Goal: Task Accomplishment & Management: Use online tool/utility

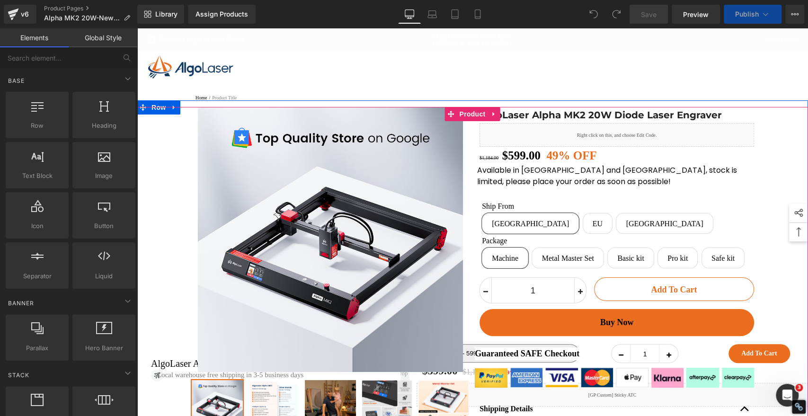
click at [783, 170] on div "Sale Off" at bounding box center [472, 321] width 671 height 428
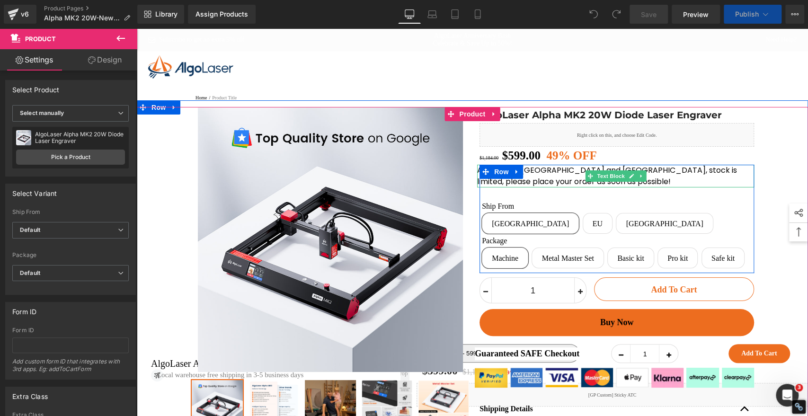
click at [649, 187] on p "Available in [GEOGRAPHIC_DATA] and [GEOGRAPHIC_DATA], stock is limited, please …" at bounding box center [615, 176] width 277 height 23
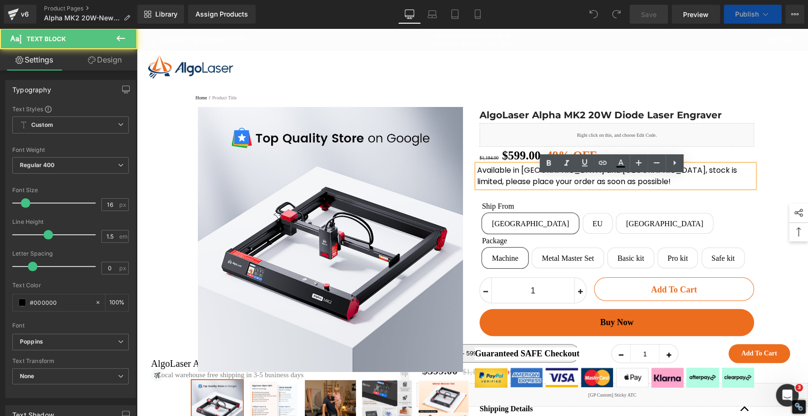
click at [603, 187] on p "Available in [GEOGRAPHIC_DATA] and [GEOGRAPHIC_DATA], stock is limited, please …" at bounding box center [615, 176] width 277 height 23
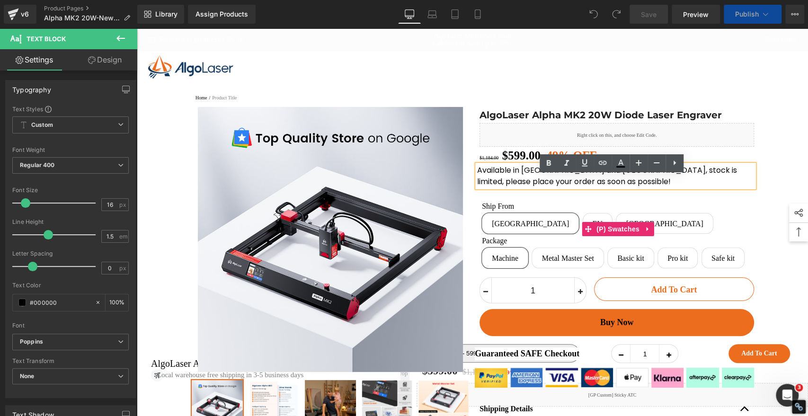
click at [666, 225] on div "Ship From [GEOGRAPHIC_DATA] EU [GEOGRAPHIC_DATA]" at bounding box center [618, 219] width 272 height 35
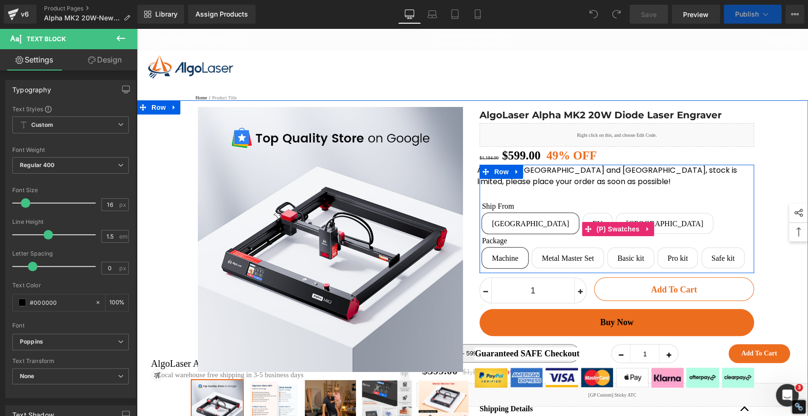
click at [516, 208] on div "Ship From [GEOGRAPHIC_DATA] EU [GEOGRAPHIC_DATA] Package Machine Metal Master S…" at bounding box center [618, 228] width 272 height 83
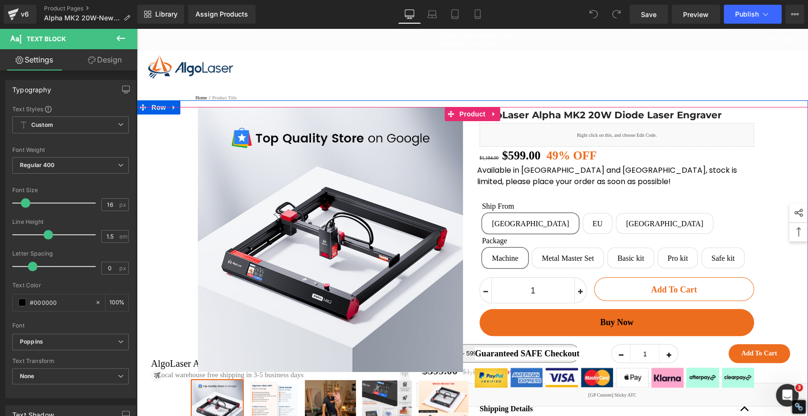
click at [786, 144] on div "Sale Off" at bounding box center [472, 321] width 671 height 428
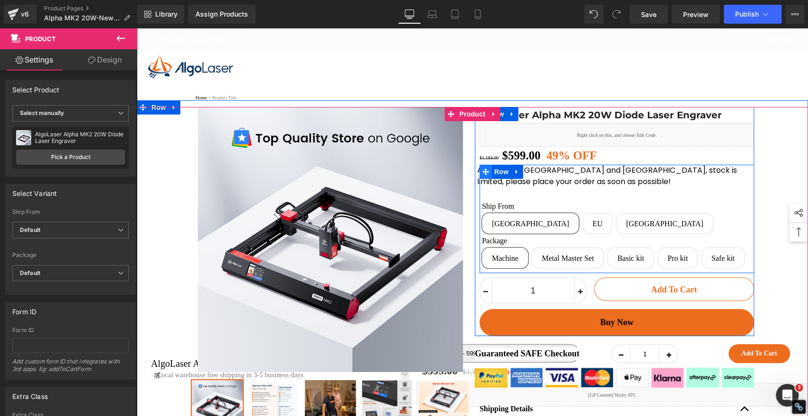
click at [483, 175] on icon at bounding box center [485, 171] width 7 height 7
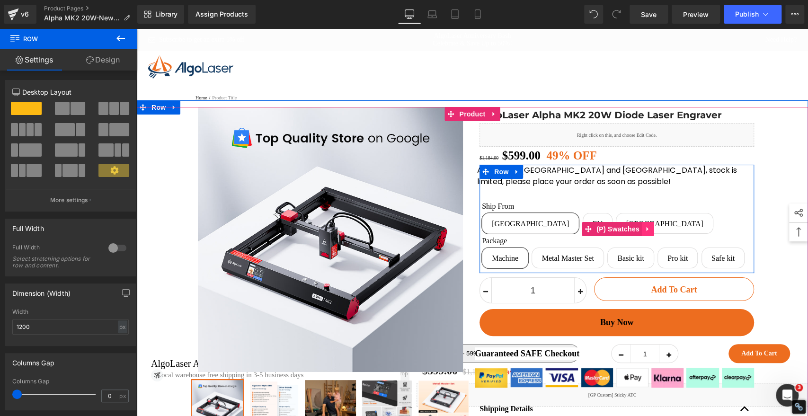
click at [645, 233] on icon at bounding box center [647, 229] width 7 height 7
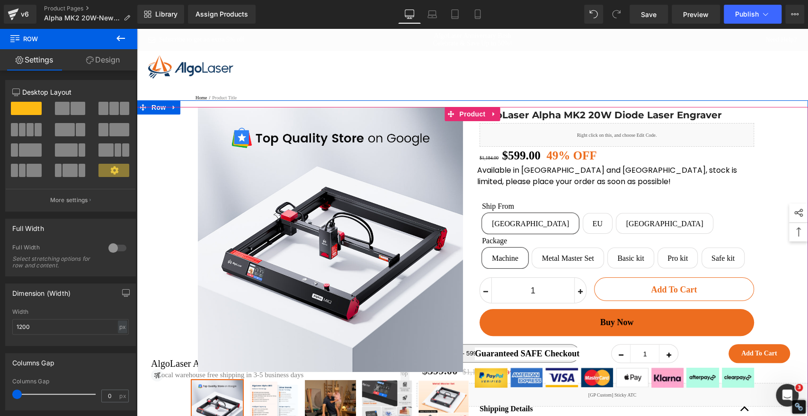
click at [787, 152] on div "Sale Off" at bounding box center [472, 321] width 671 height 428
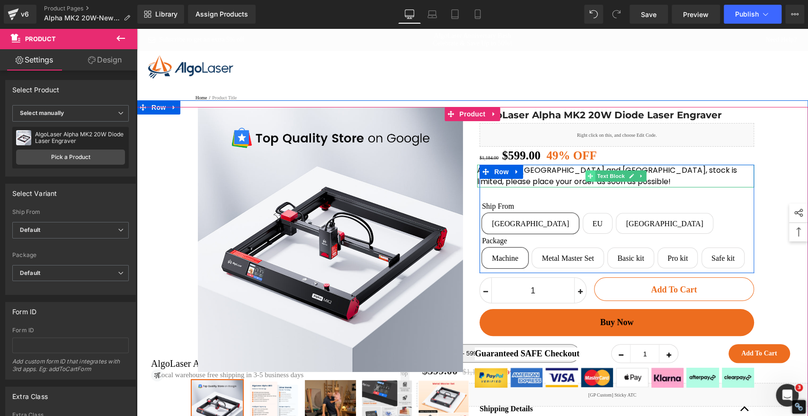
click at [587, 178] on icon at bounding box center [589, 175] width 5 height 5
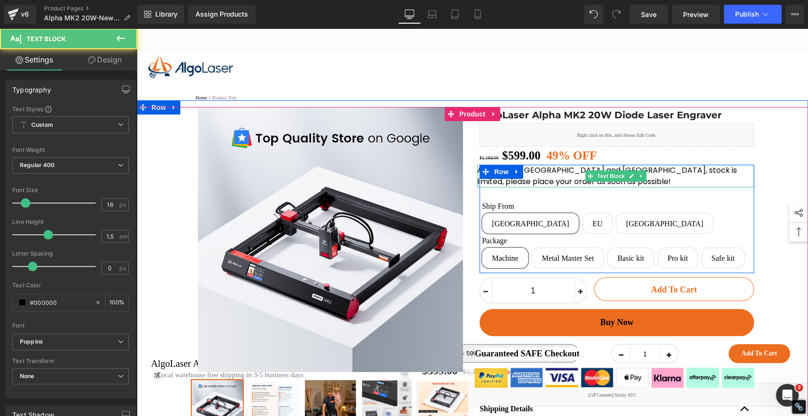
click at [560, 185] on p "Available in [GEOGRAPHIC_DATA] and [GEOGRAPHIC_DATA], stock is limited, please …" at bounding box center [615, 176] width 277 height 23
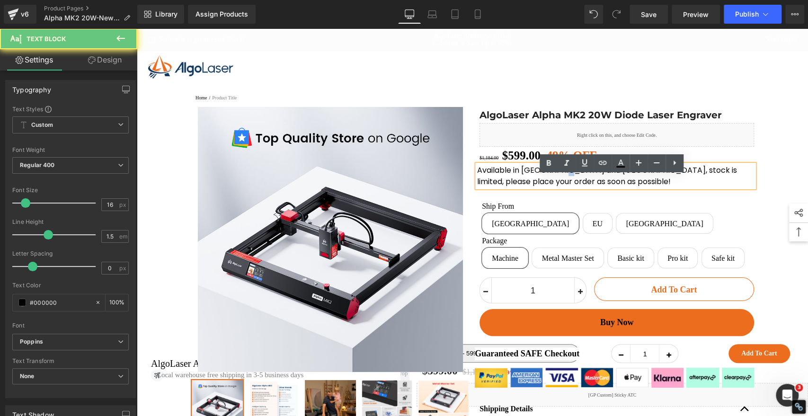
click at [560, 185] on p "Available in [GEOGRAPHIC_DATA] and [GEOGRAPHIC_DATA], stock is limited, please …" at bounding box center [615, 176] width 277 height 23
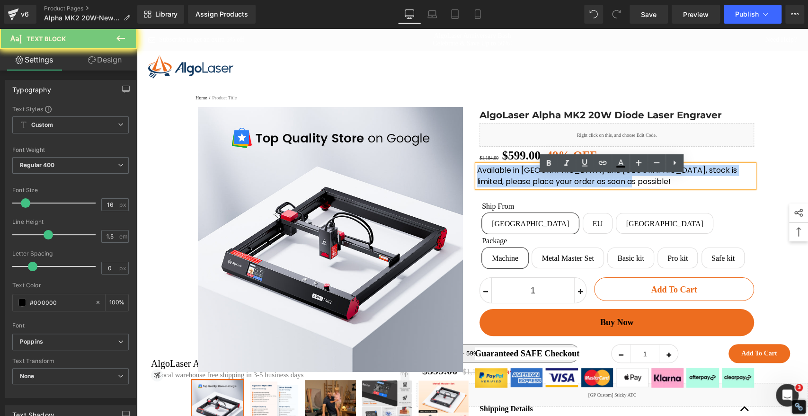
click at [560, 185] on p "Available in [GEOGRAPHIC_DATA] and [GEOGRAPHIC_DATA], stock is limited, please …" at bounding box center [615, 176] width 277 height 23
click at [772, 169] on div "Sale Off" at bounding box center [472, 321] width 671 height 428
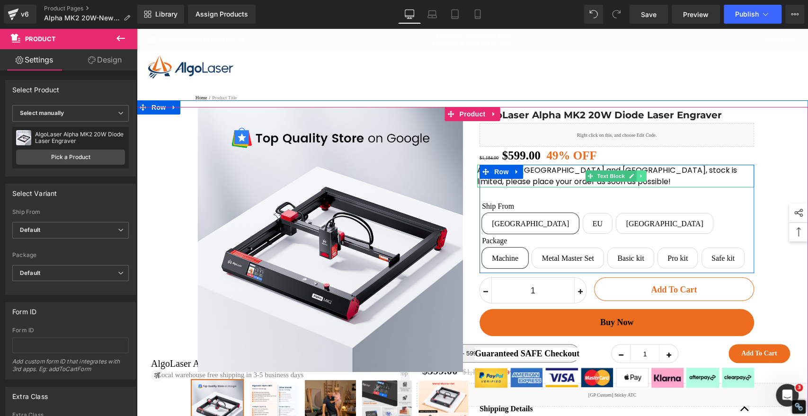
click at [640, 178] on icon at bounding box center [640, 176] width 1 height 3
click at [633, 178] on icon at bounding box center [635, 175] width 5 height 5
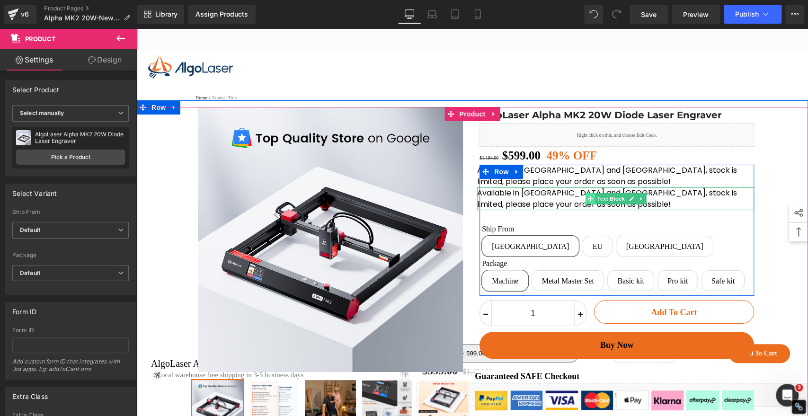
click at [587, 201] on icon at bounding box center [589, 198] width 5 height 5
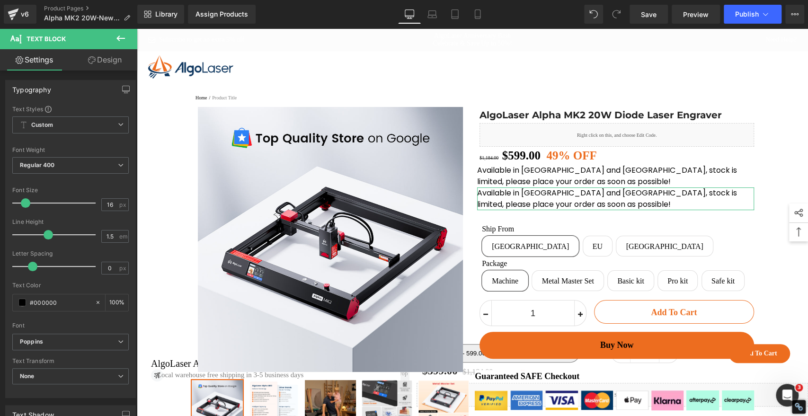
click at [105, 58] on link "Design" at bounding box center [104, 59] width 69 height 21
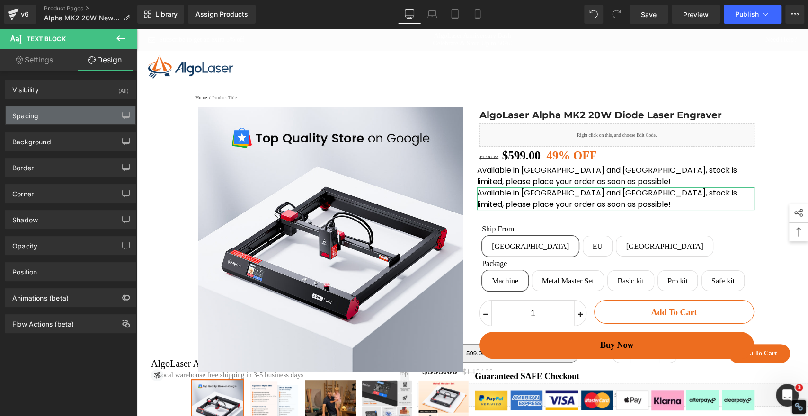
click at [53, 116] on div "Spacing" at bounding box center [71, 115] width 130 height 18
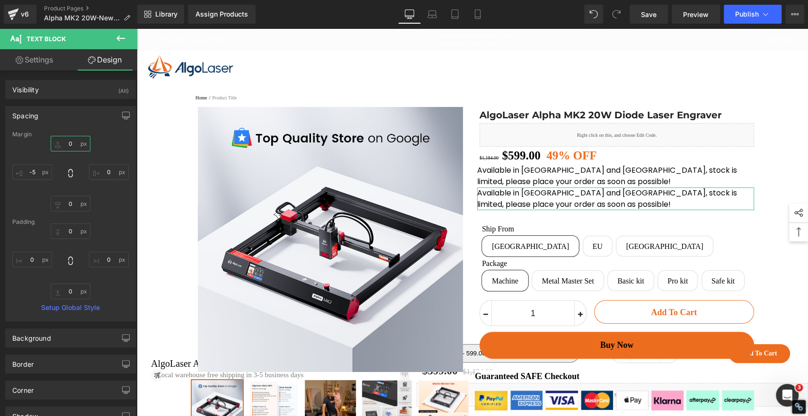
click at [70, 143] on input "0" at bounding box center [71, 144] width 40 height 16
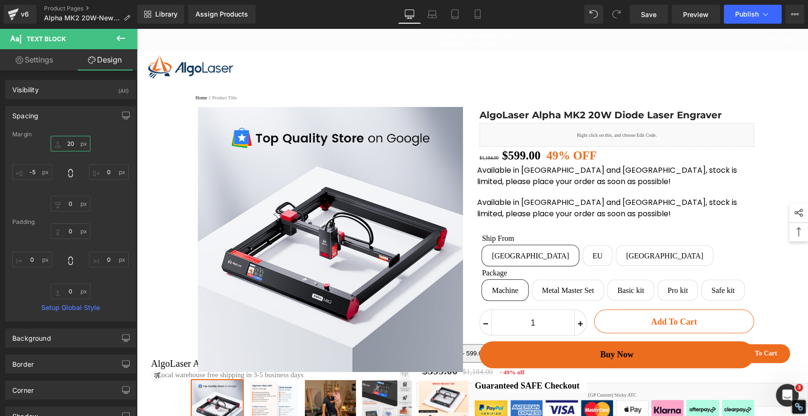
type input "20"
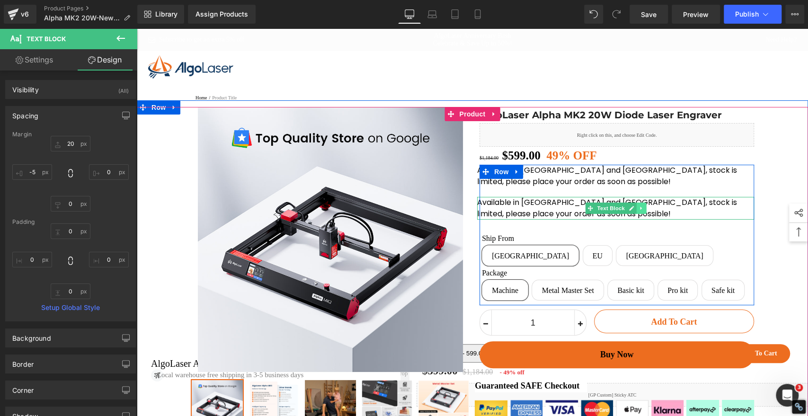
click at [638, 211] on icon at bounding box center [640, 208] width 5 height 6
click at [643, 211] on icon at bounding box center [645, 208] width 5 height 6
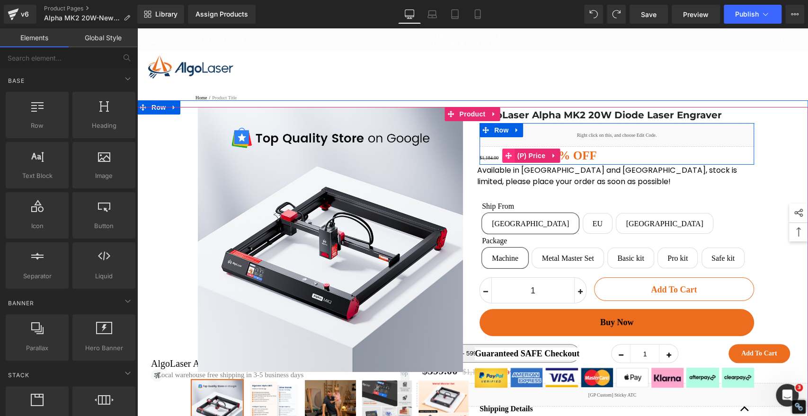
click at [505, 159] on icon at bounding box center [508, 155] width 7 height 7
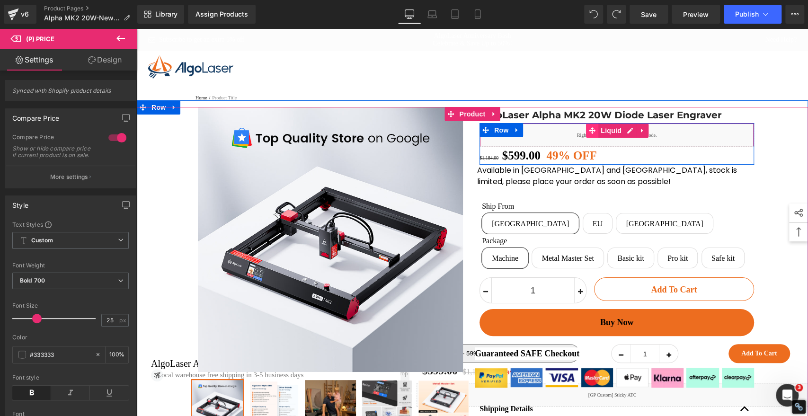
click at [589, 134] on icon at bounding box center [592, 130] width 7 height 7
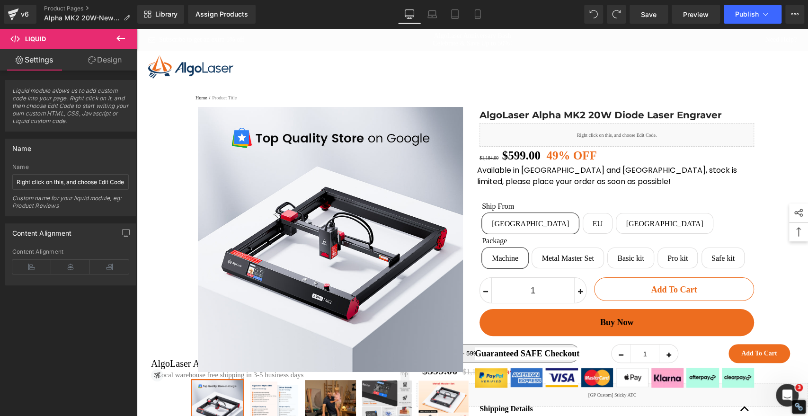
click at [115, 37] on icon at bounding box center [120, 38] width 11 height 11
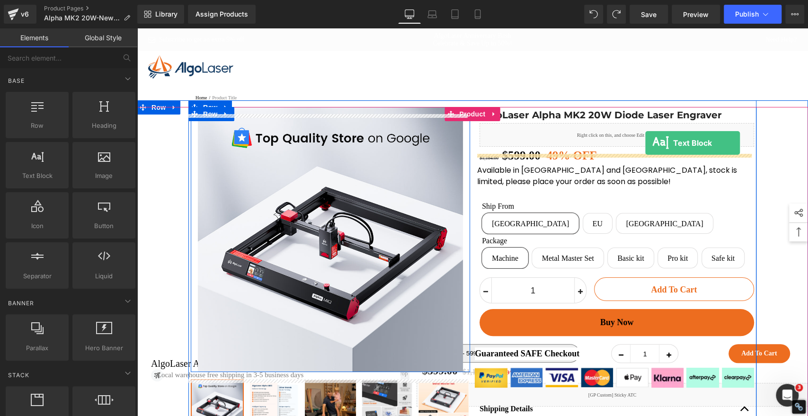
drag, startPoint x: 178, startPoint y: 197, endPoint x: 645, endPoint y: 143, distance: 469.7
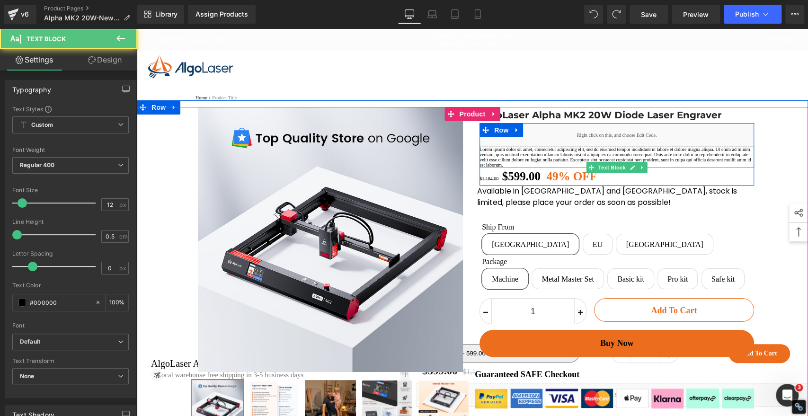
click at [550, 167] on p "Lorem ipsum dolor sit amet, consectetur adipiscing elit, sed do eiusmod tempor …" at bounding box center [616, 157] width 274 height 21
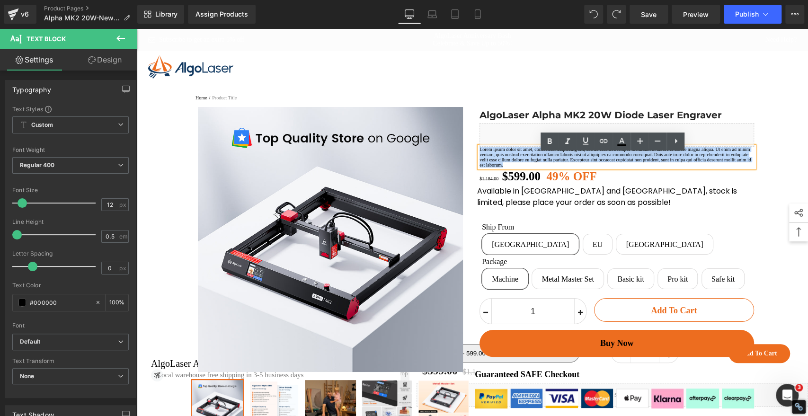
drag, startPoint x: 553, startPoint y: 191, endPoint x: 469, endPoint y: 156, distance: 91.2
click at [472, 156] on div "AlgoLaser Alpha MK2 20W Diode Laser Engraver (P) Title Liquid Lorem ipsum dolor…" at bounding box center [614, 304] width 284 height 395
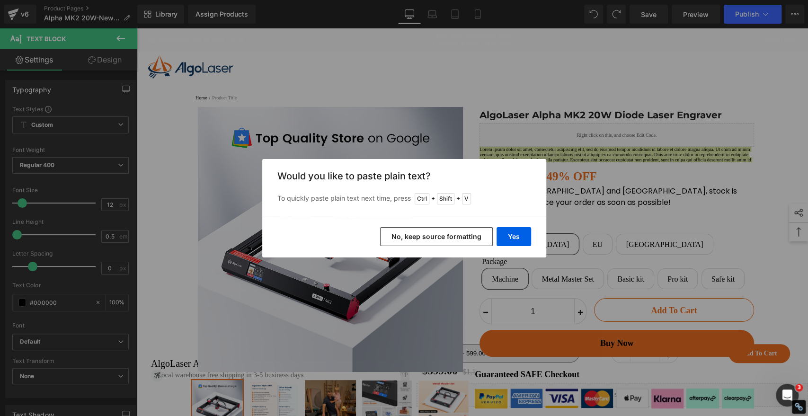
click at [449, 235] on button "No, keep source formatting" at bounding box center [436, 236] width 113 height 19
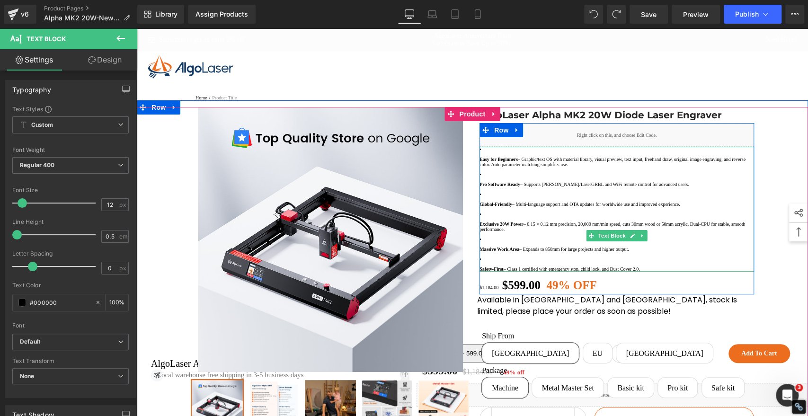
click at [479, 162] on strong "Easy for Beginners" at bounding box center [498, 159] width 38 height 5
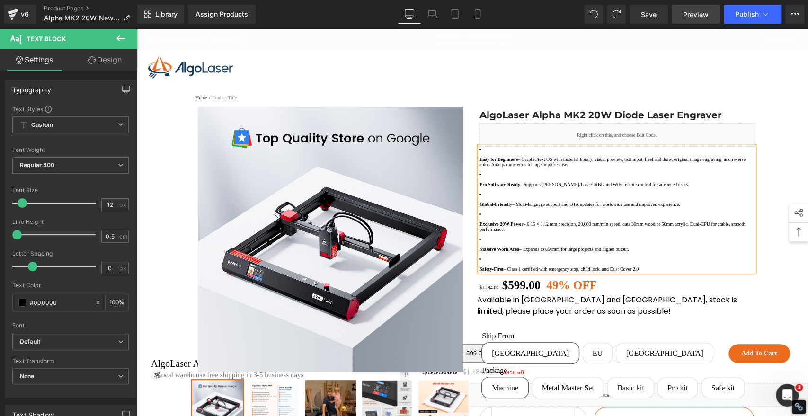
click at [692, 15] on span "Preview" at bounding box center [696, 14] width 26 height 10
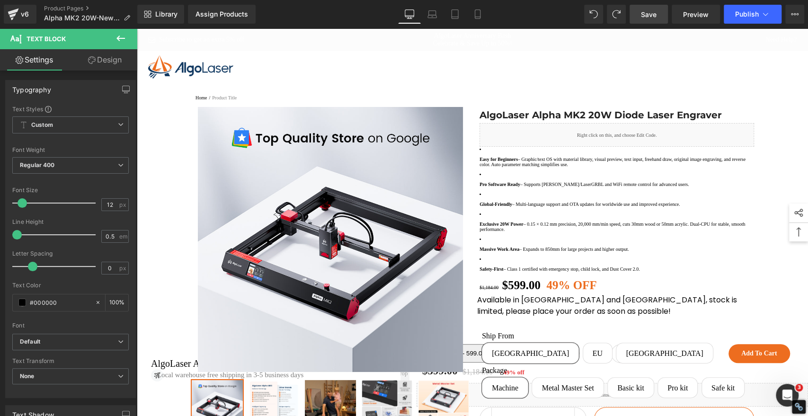
click at [649, 17] on span "Save" at bounding box center [649, 14] width 16 height 10
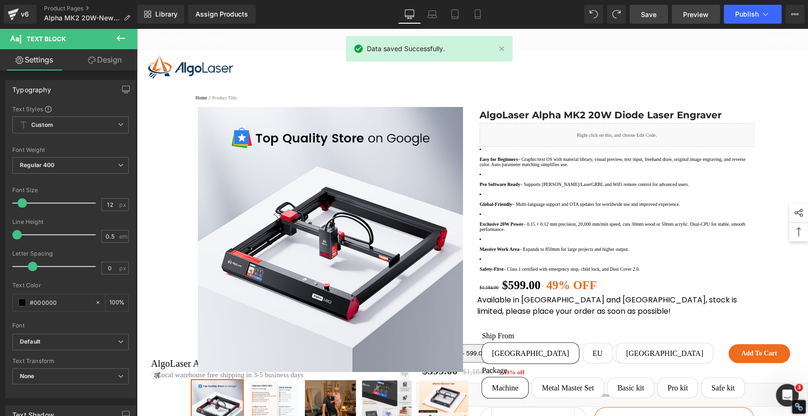
click at [690, 16] on span "Preview" at bounding box center [696, 14] width 26 height 10
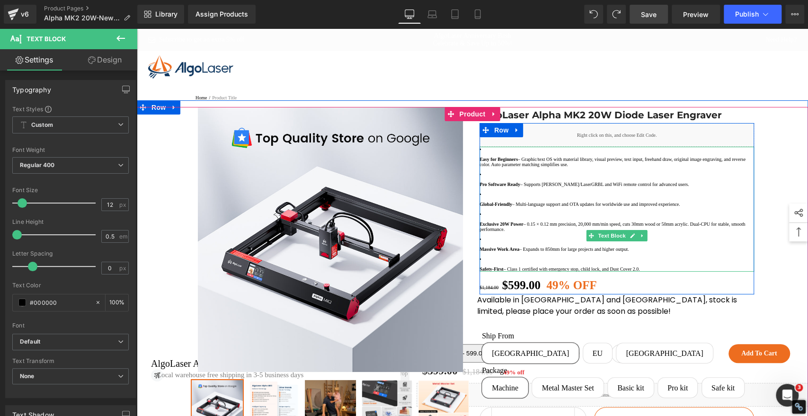
click at [481, 167] on p "Easy for Beginners – Graphic/text OS with material library, visual preview, tex…" at bounding box center [616, 162] width 274 height 10
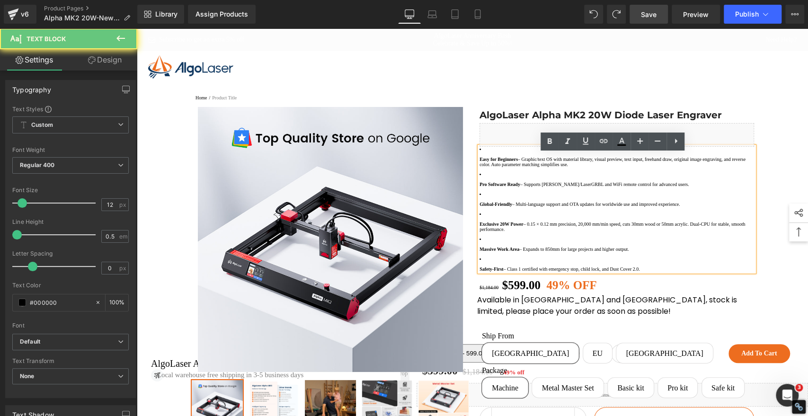
click at [479, 162] on strong "Easy for Beginners" at bounding box center [498, 159] width 38 height 5
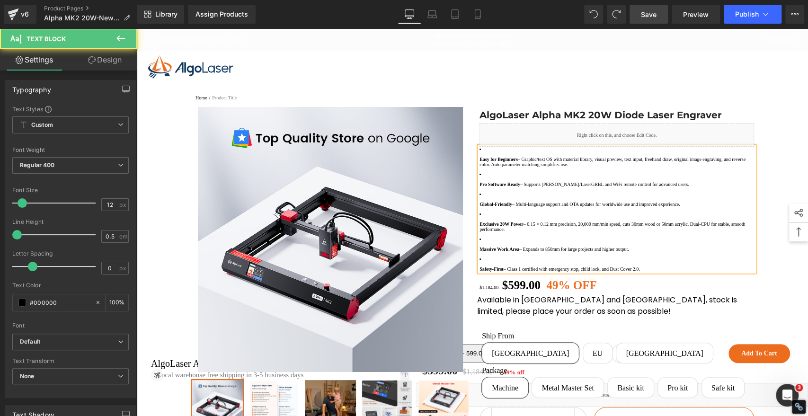
click at [587, 232] on li "Exclusive 20W Power – 0.15 × 0.12 mm precision, 20,000 mm/min speed, cuts 30mm …" at bounding box center [616, 221] width 274 height 20
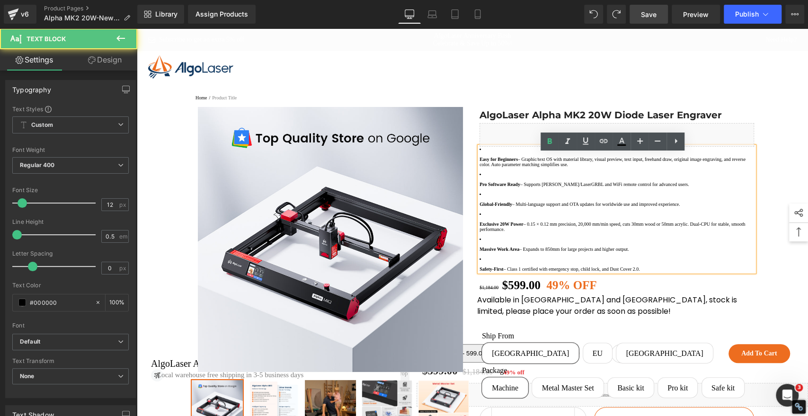
click at [580, 207] on li "Global-Friendly – Multi-language support and OTA updates for worldwide use and …" at bounding box center [616, 199] width 274 height 15
click at [519, 207] on p "Global-Friendly – Multi-language support and OTA updates for worldwide use and …" at bounding box center [616, 204] width 274 height 5
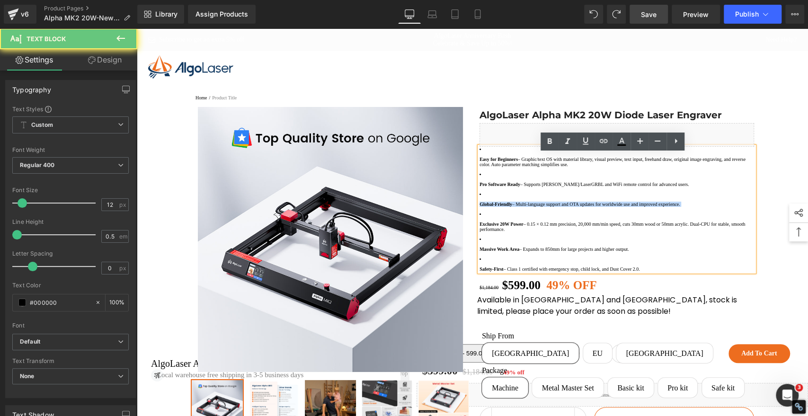
click at [519, 207] on p "Global-Friendly – Multi-language support and OTA updates for worldwide use and …" at bounding box center [616, 204] width 274 height 5
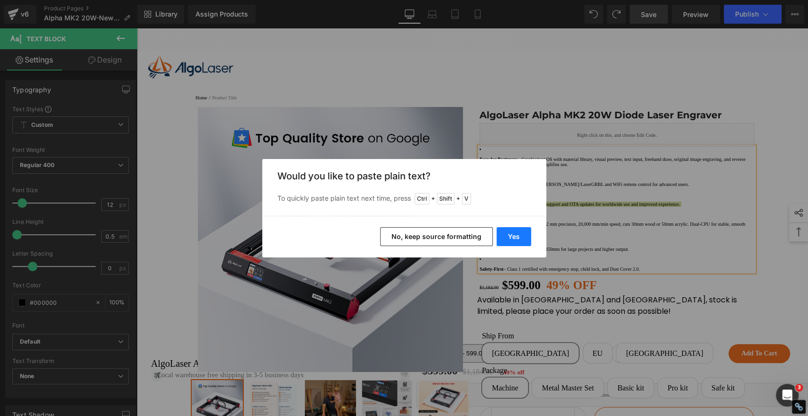
click at [519, 237] on button "Yes" at bounding box center [513, 236] width 35 height 19
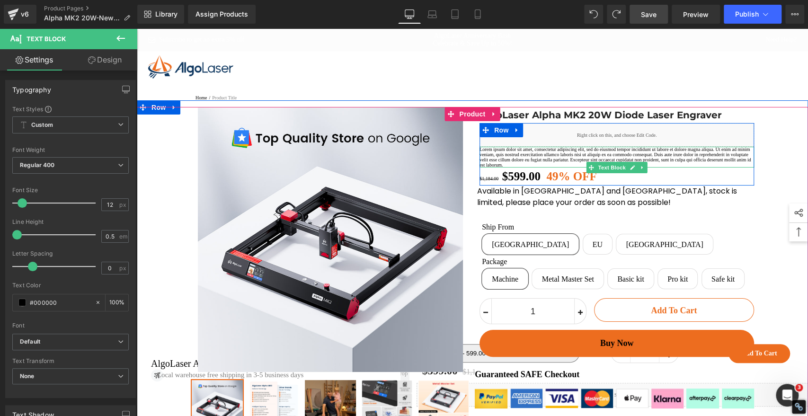
click at [561, 167] on p "Lorem ipsum dolor sit amet, consectetur adipiscing elit, sed do eiusmod tempor …" at bounding box center [616, 157] width 274 height 21
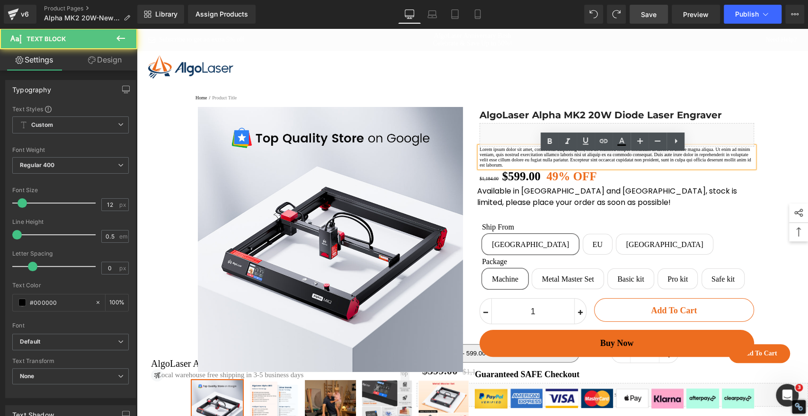
click at [553, 167] on p "Lorem ipsum dolor sit amet, consectetur adipiscing elit, sed do eiusmod tempor …" at bounding box center [616, 157] width 274 height 21
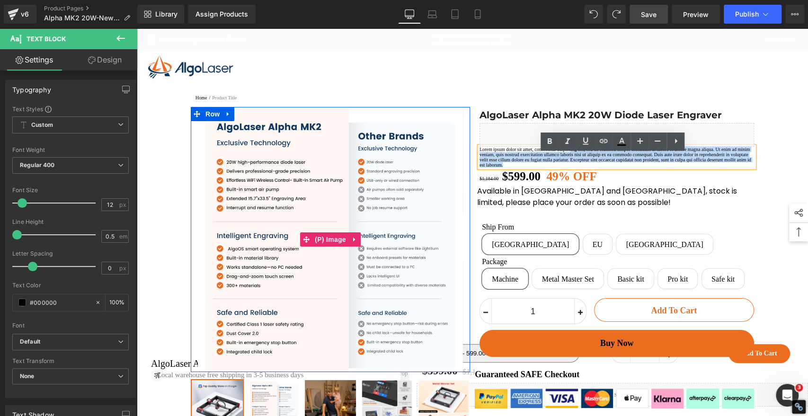
drag, startPoint x: 559, startPoint y: 194, endPoint x: 463, endPoint y: 158, distance: 102.4
click at [463, 158] on div "Sale Off (P) Image Row ‹" at bounding box center [472, 321] width 568 height 428
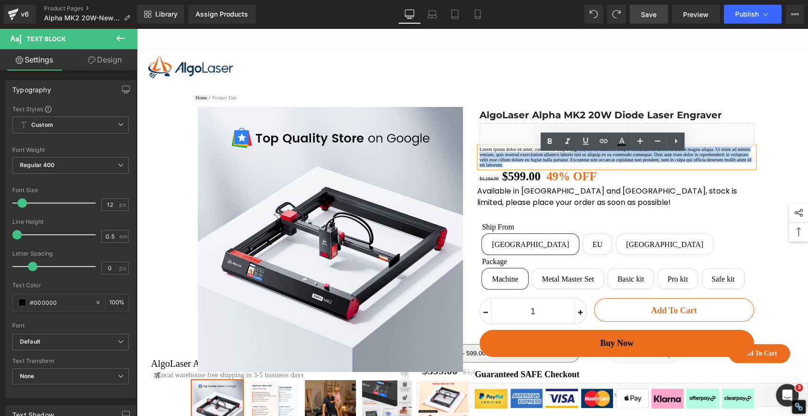
click at [577, 167] on p "Lorem ipsum dolor sit amet, consectetur adipiscing elit, sed do eiusmod tempor …" at bounding box center [616, 157] width 274 height 21
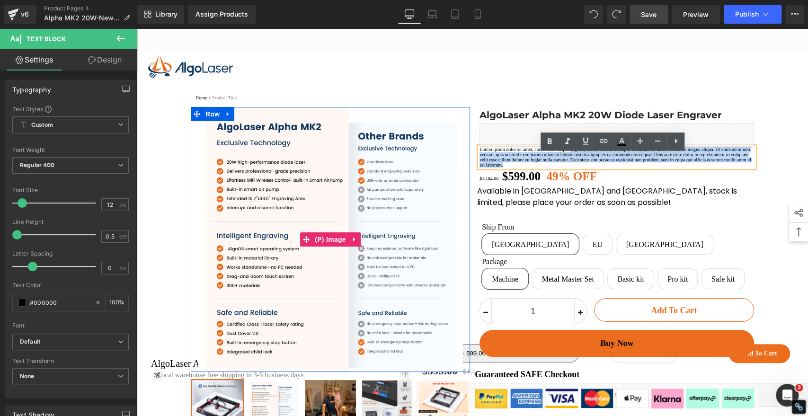
drag, startPoint x: 551, startPoint y: 190, endPoint x: 461, endPoint y: 153, distance: 96.9
click at [461, 153] on div "Sale Off (P) Image Row ‹" at bounding box center [472, 321] width 568 height 428
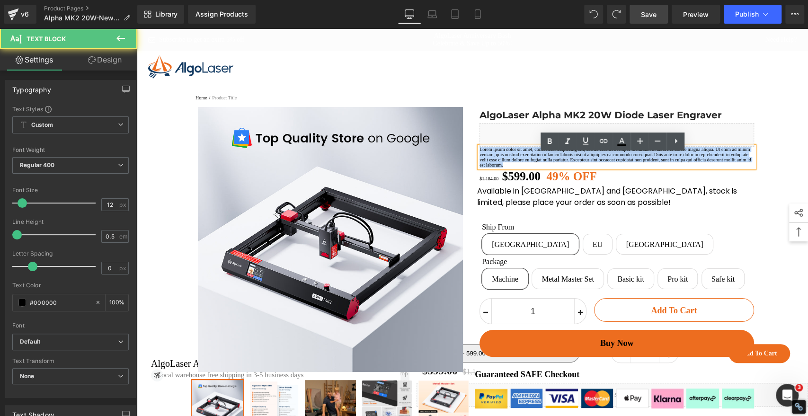
click at [479, 158] on p "Lorem ipsum dolor sit amet, consectetur adipiscing elit, sed do eiusmod tempor …" at bounding box center [616, 157] width 274 height 21
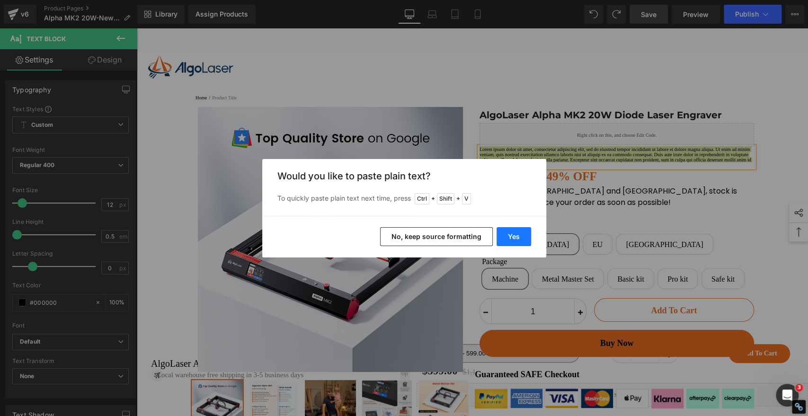
click at [509, 238] on button "Yes" at bounding box center [513, 236] width 35 height 19
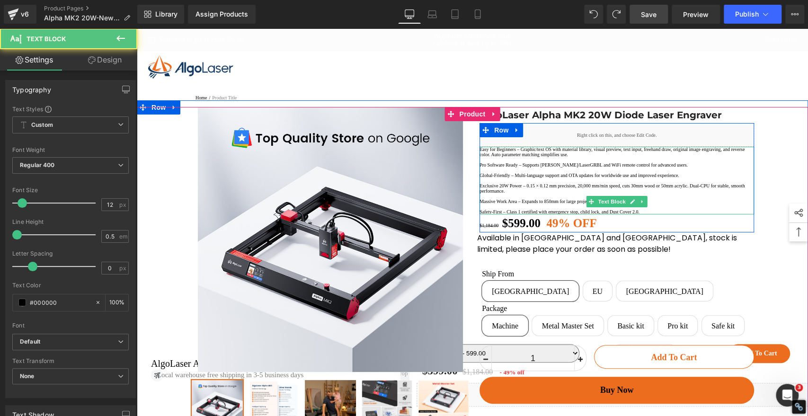
click at [699, 214] on p "Safety-First – Class 1 certified with emergency stop, child lock, and Dust Cove…" at bounding box center [616, 211] width 274 height 5
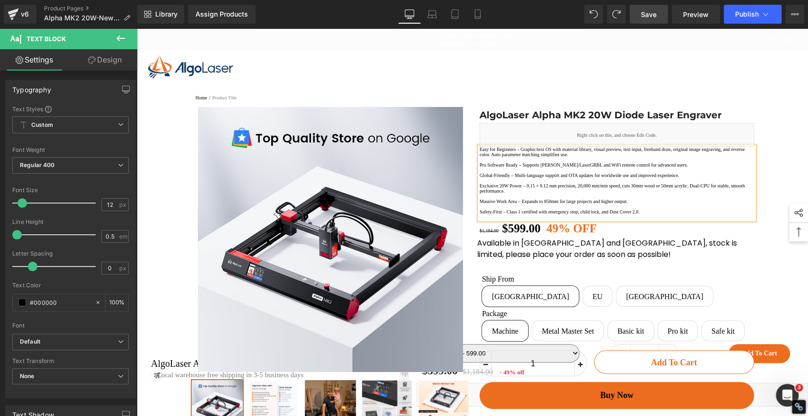
drag, startPoint x: 504, startPoint y: 167, endPoint x: 493, endPoint y: 159, distance: 13.4
click at [504, 157] on p "Easy for Beginners – Graphic/text OS with material library, visual preview, tex…" at bounding box center [616, 152] width 274 height 10
click at [479, 157] on p "Easy for Beginners – Graphic/text OS with material library, visual preview, tex…" at bounding box center [616, 152] width 274 height 10
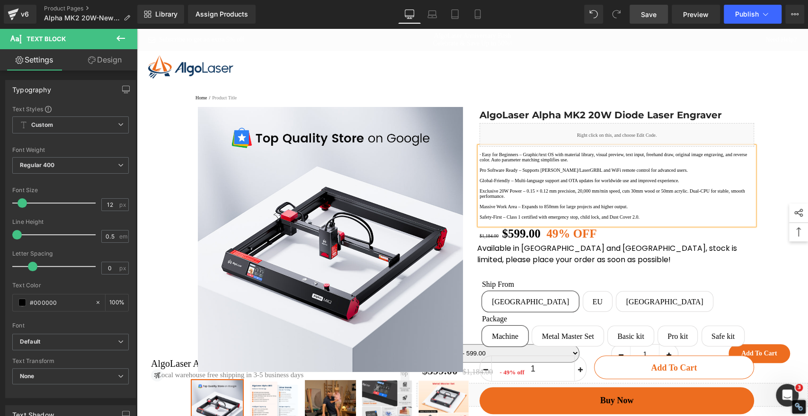
click at [535, 162] on p "· Easy for Beginners – Graphic/text OS with material library, visual preview, t…" at bounding box center [616, 157] width 274 height 10
click at [482, 162] on p "· Easy for Beginners: Graphic/text OS with material library, visual preview, te…" at bounding box center [616, 157] width 274 height 10
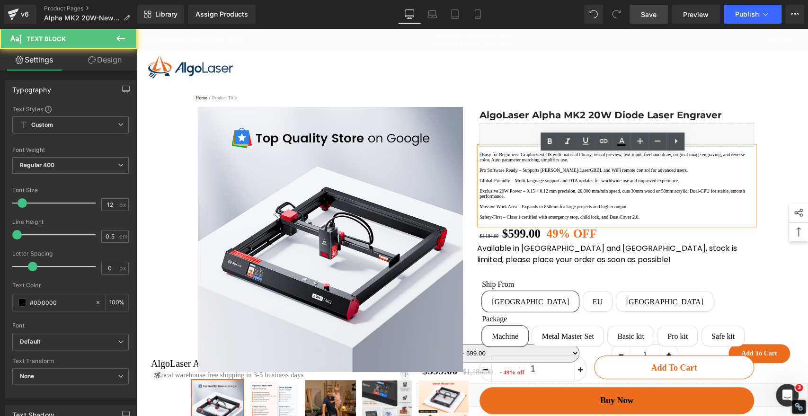
drag, startPoint x: 482, startPoint y: 170, endPoint x: 475, endPoint y: 169, distance: 7.6
click at [475, 169] on div "AlgoLaser Alpha MK2 20W Diode Laser Engraver (P) Title Liquid · Easy for Beginn…" at bounding box center [614, 260] width 279 height 307
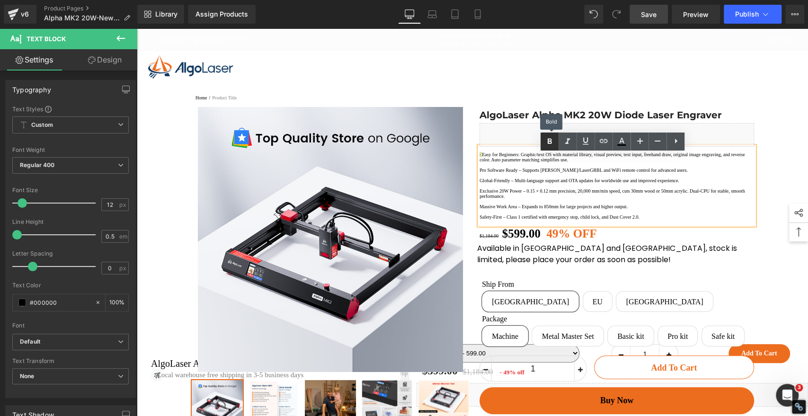
click at [549, 143] on icon at bounding box center [549, 141] width 4 height 6
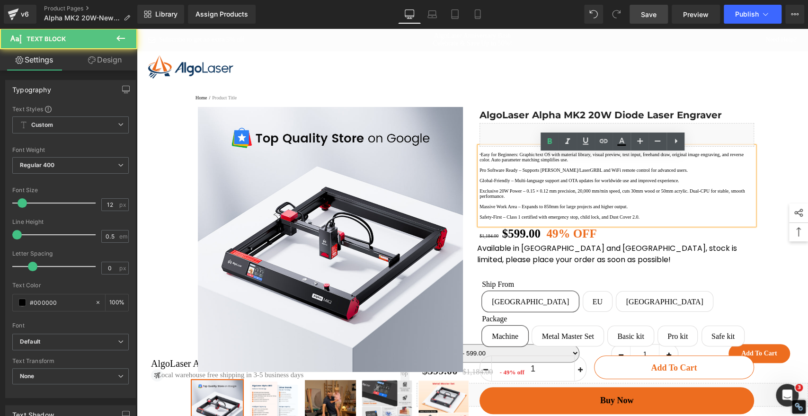
click at [483, 162] on p "· Easy for Beginners: Graphic/text OS with material library, visual preview, te…" at bounding box center [616, 157] width 274 height 10
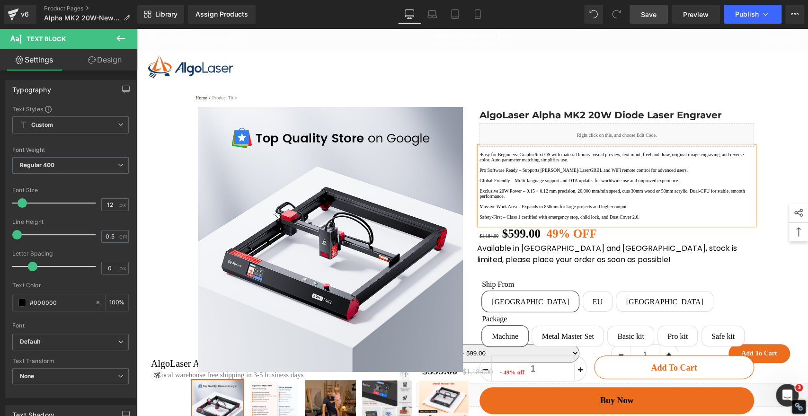
copy strong "·"
click at [479, 173] on p "Pro Software Ready – Supports [PERSON_NAME]/LaserGRBL and WiFi remote control f…" at bounding box center [616, 169] width 274 height 5
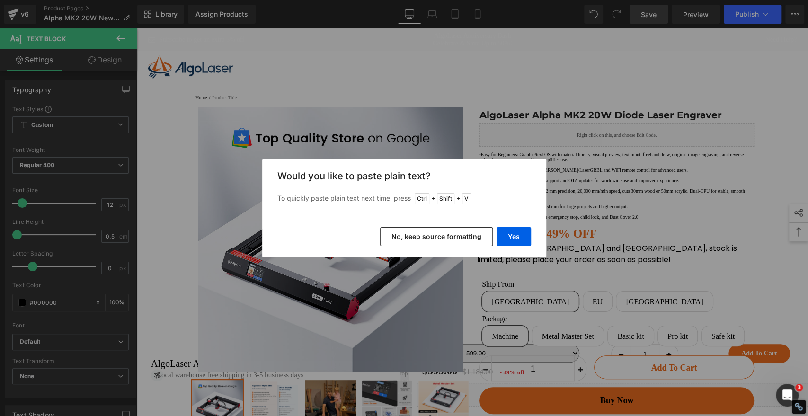
click at [441, 239] on button "No, keep source formatting" at bounding box center [436, 236] width 113 height 19
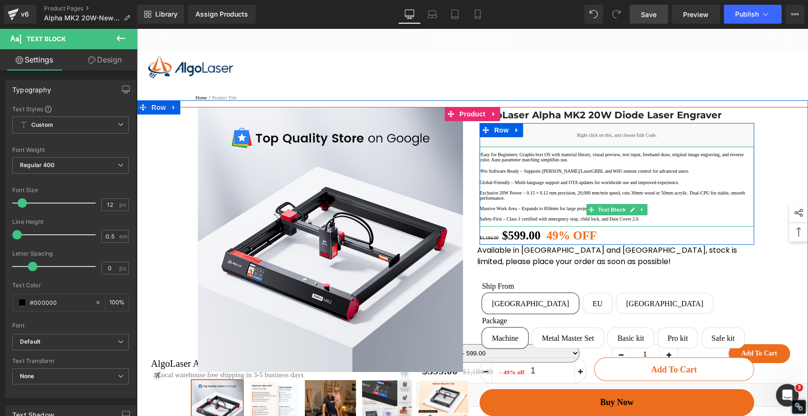
click at [479, 185] on p "Global-Friendly – Multi-language support and OTA updates for worldwide use and …" at bounding box center [616, 182] width 274 height 5
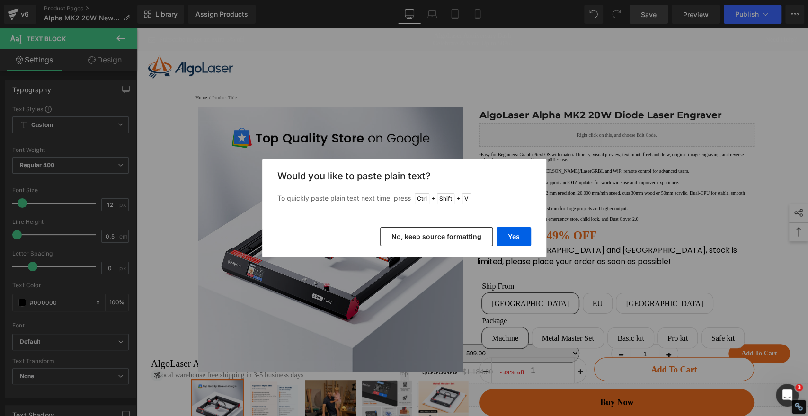
click at [469, 236] on button "No, keep source formatting" at bounding box center [436, 236] width 113 height 19
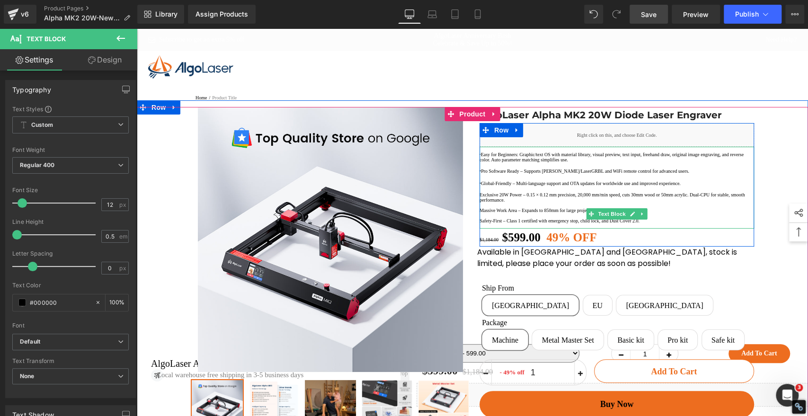
click at [480, 202] on p "Exclusive 20W Power – 0.15 × 0.12 mm precision, 20,000 mm/min speed, cuts 30mm …" at bounding box center [616, 197] width 274 height 10
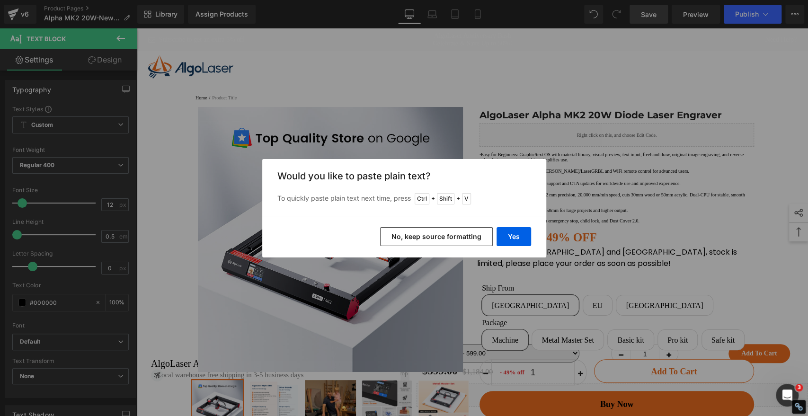
click at [452, 236] on button "No, keep source formatting" at bounding box center [436, 236] width 113 height 19
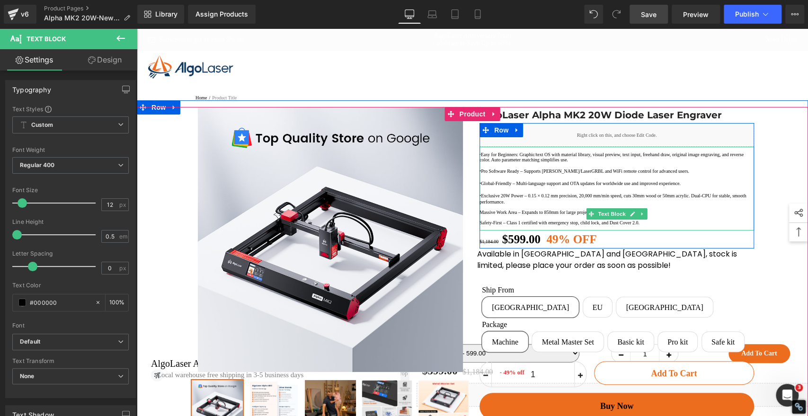
click at [479, 215] on p "Massive Work Area – Expands to 850mm for large projects and higher output." at bounding box center [616, 212] width 274 height 5
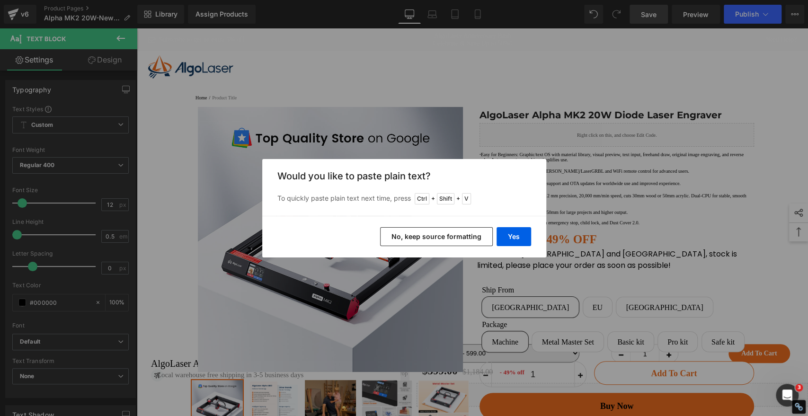
click at [458, 234] on button "No, keep source formatting" at bounding box center [436, 236] width 113 height 19
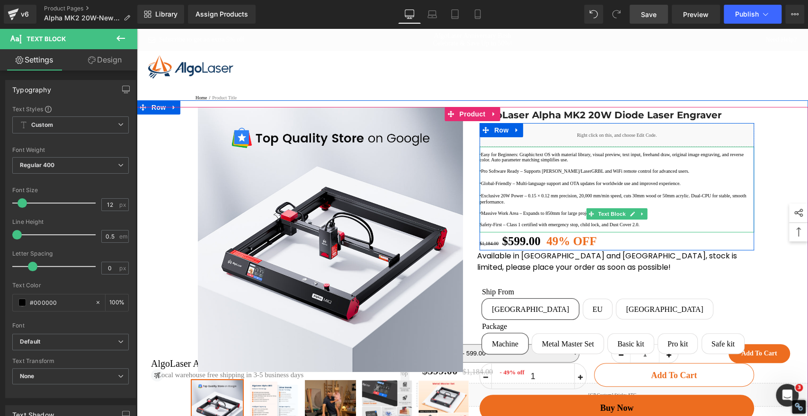
click at [479, 227] on p "Safety-First – Class 1 certified with emergency stop, child lock, and Dust Cove…" at bounding box center [616, 224] width 274 height 5
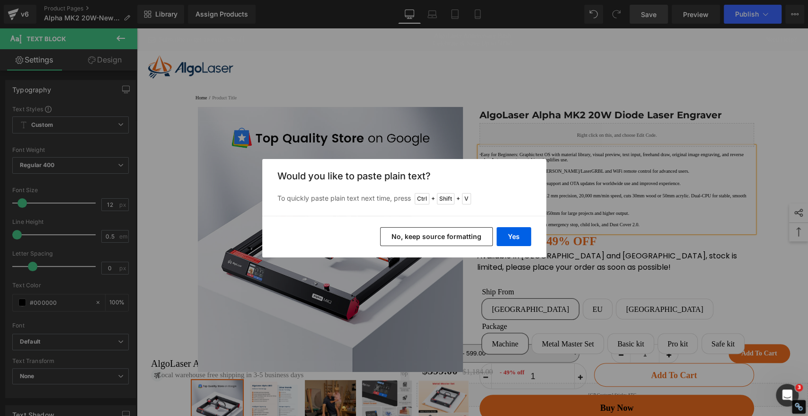
click at [453, 234] on button "No, keep source formatting" at bounding box center [436, 236] width 113 height 19
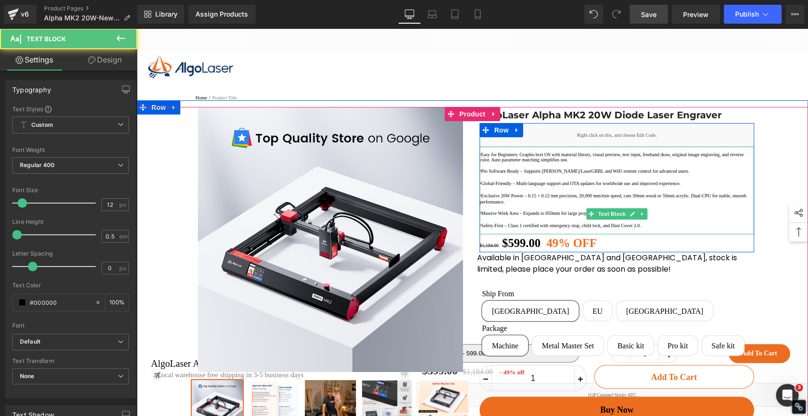
click at [539, 204] on p "· Exclusive 20W Power – 0.15 × 0.12 mm precision, 20,000 mm/min speed, cuts 30m…" at bounding box center [616, 198] width 274 height 12
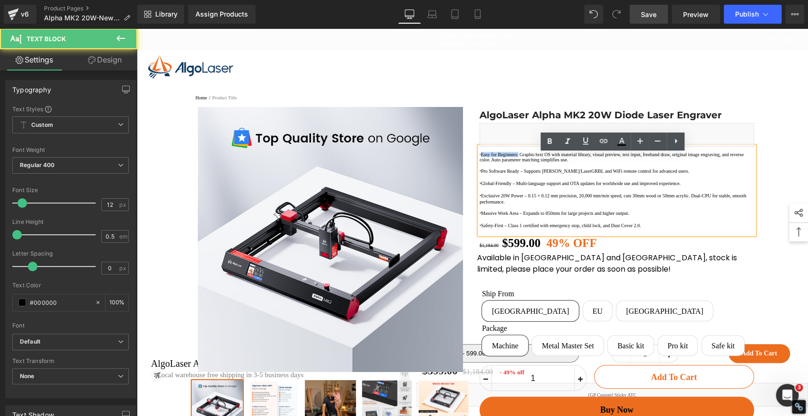
drag, startPoint x: 532, startPoint y: 168, endPoint x: 480, endPoint y: 165, distance: 52.6
click at [480, 162] on p "· Easy for Beginners: Graphic/text OS with material library, visual preview, te…" at bounding box center [616, 157] width 274 height 10
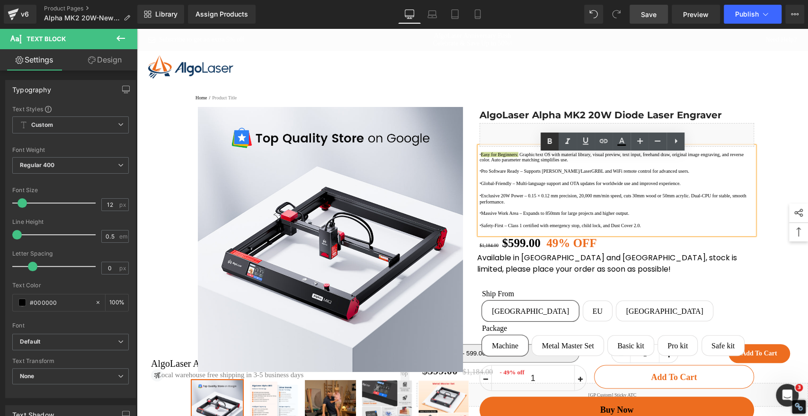
click at [549, 136] on icon at bounding box center [549, 141] width 11 height 11
click at [505, 175] on p "· Pro Software Ready – Supports [PERSON_NAME]/LaserGRBL and WiFi remote control…" at bounding box center [616, 170] width 274 height 7
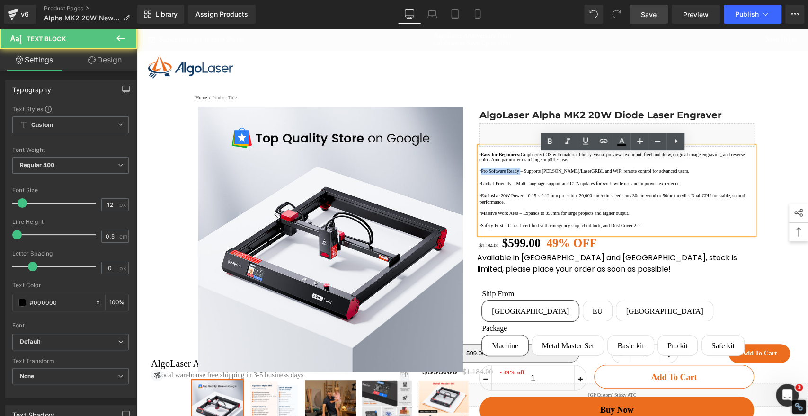
drag, startPoint x: 535, startPoint y: 191, endPoint x: 482, endPoint y: 190, distance: 52.5
click at [482, 175] on p "· Pro Software Ready – Supports [PERSON_NAME]/LaserGRBL and WiFi remote control…" at bounding box center [616, 170] width 274 height 7
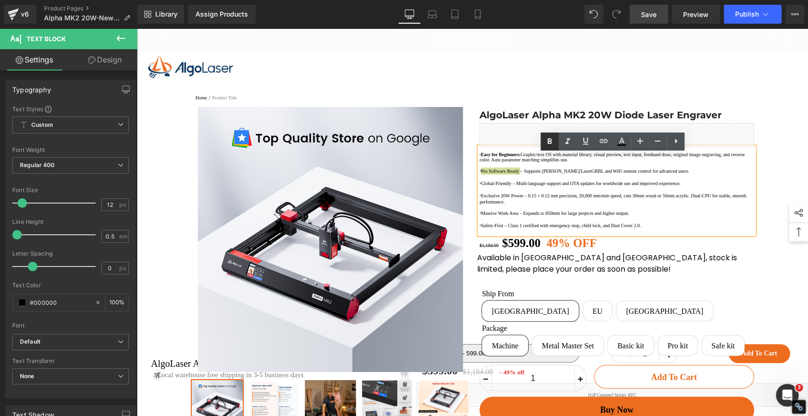
click at [549, 140] on icon at bounding box center [549, 141] width 4 height 6
click at [541, 175] on p "· Pro Software Ready – Supports [PERSON_NAME]/LaserGRBL and WiFi remote control…" at bounding box center [616, 170] width 274 height 7
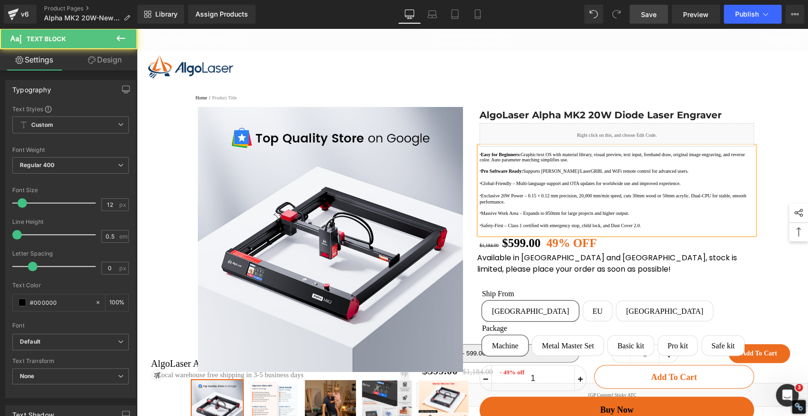
click at [527, 187] on p "· Global-Friendly – Multi-language support and OTA updates for worldwide use an…" at bounding box center [616, 183] width 274 height 7
drag, startPoint x: 524, startPoint y: 210, endPoint x: 482, endPoint y: 207, distance: 41.7
click at [482, 187] on p "· Global-Friendly: Multi-language support and OTA updates for worldwide use and…" at bounding box center [616, 183] width 274 height 7
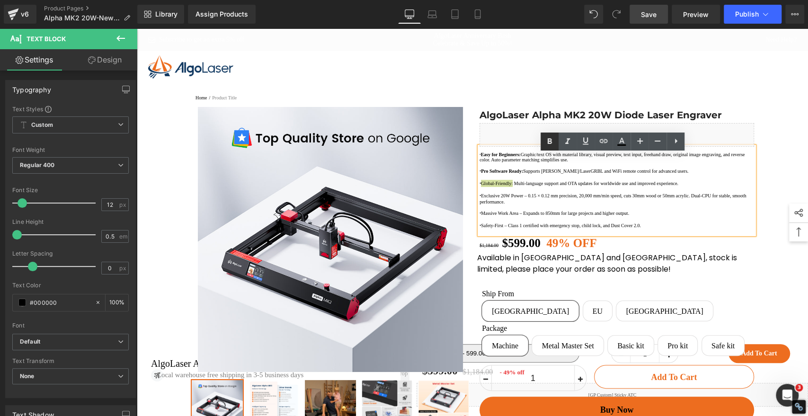
drag, startPoint x: 549, startPoint y: 140, endPoint x: 549, endPoint y: 150, distance: 9.5
click at [549, 141] on icon at bounding box center [549, 141] width 4 height 6
click at [541, 204] on p "· Exclusive 20W Power – 0.15 × 0.12 mm precision, 20,000 mm/min speed, cuts 30m…" at bounding box center [616, 198] width 274 height 12
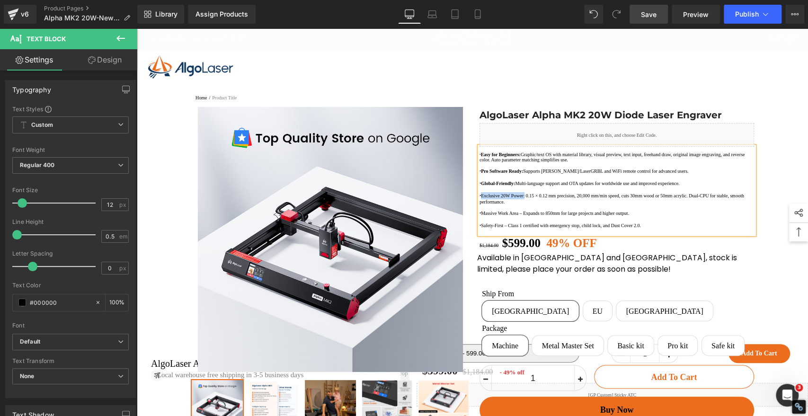
drag, startPoint x: 538, startPoint y: 234, endPoint x: 483, endPoint y: 236, distance: 55.4
click at [483, 204] on p "· Exclusive 20W Power: 0.15 × 0.12 mm precision, 20,000 mm/min speed, cuts 30mm…" at bounding box center [616, 198] width 274 height 12
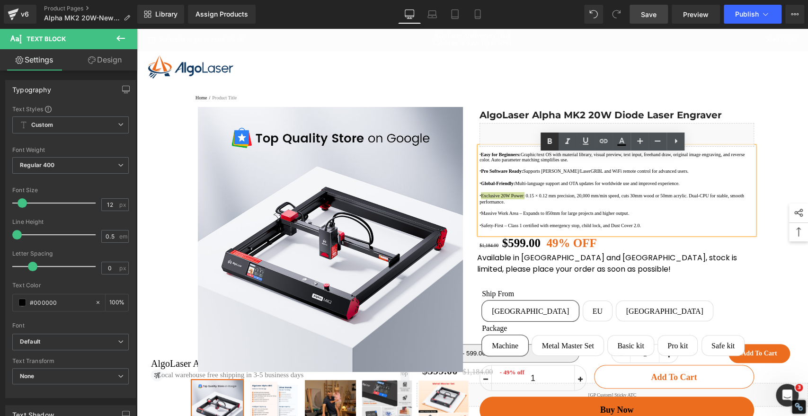
click at [549, 139] on icon at bounding box center [549, 141] width 4 height 6
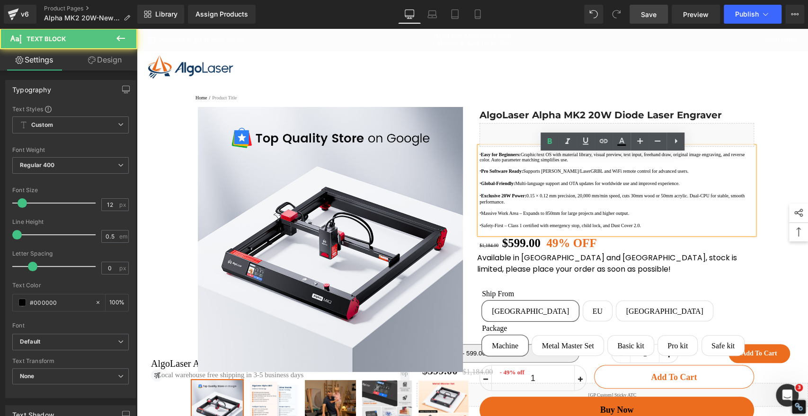
drag, startPoint x: 535, startPoint y: 261, endPoint x: 549, endPoint y: 260, distance: 14.2
click at [535, 217] on p "· Massive Work Area – Expands to 850mm for large projects and higher output." at bounding box center [616, 213] width 274 height 7
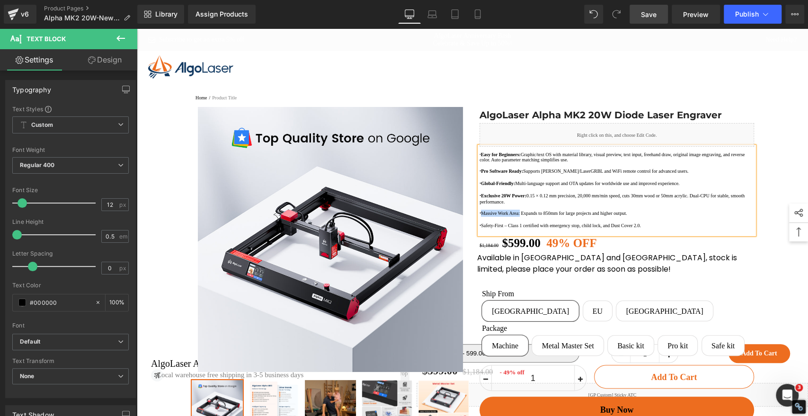
drag, startPoint x: 533, startPoint y: 261, endPoint x: 480, endPoint y: 262, distance: 52.5
click at [480, 217] on p "· Massive Work Area: Expands to 850mm for large projects and higher output." at bounding box center [616, 213] width 274 height 7
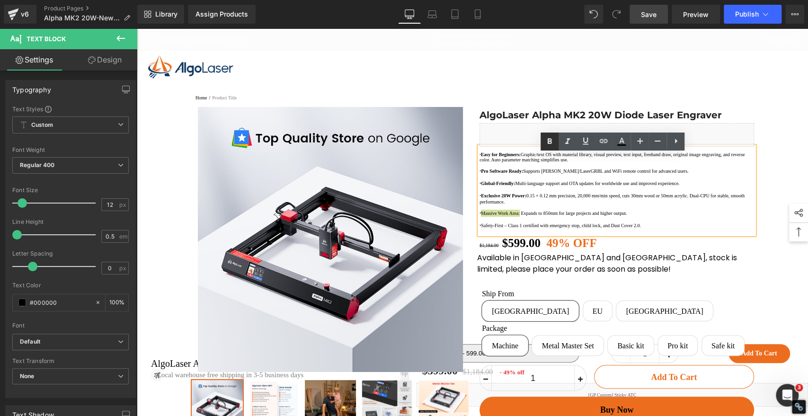
drag, startPoint x: 548, startPoint y: 143, endPoint x: 546, endPoint y: 150, distance: 7.5
click at [548, 142] on icon at bounding box center [549, 141] width 4 height 6
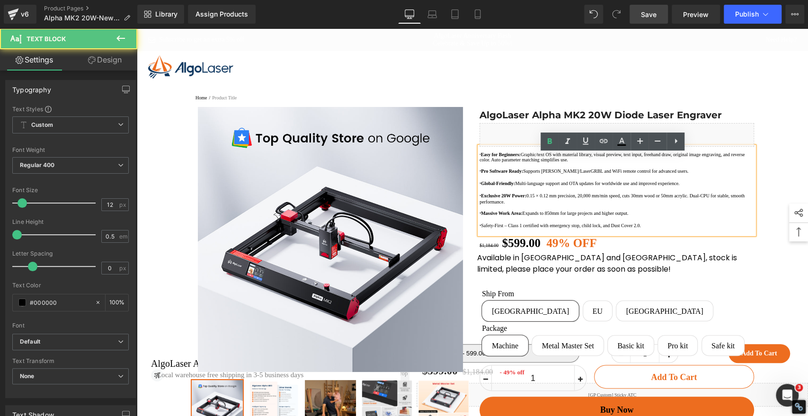
click at [516, 229] on p "· Safety-First – Class 1 certified with emergency stop, child lock, and Dust Co…" at bounding box center [616, 225] width 274 height 7
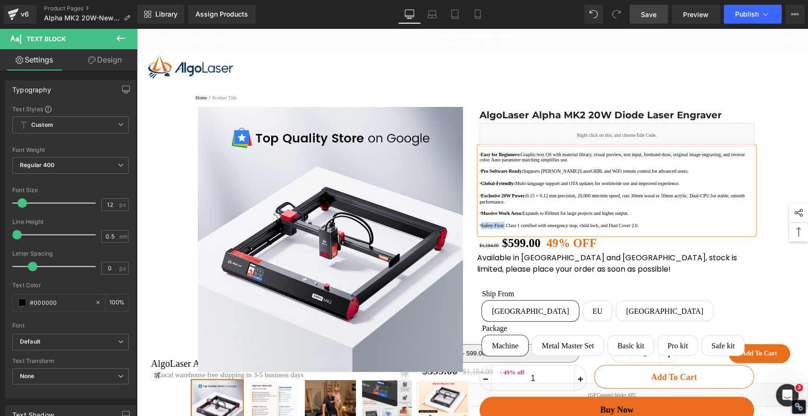
drag, startPoint x: 514, startPoint y: 277, endPoint x: 483, endPoint y: 275, distance: 30.8
click at [483, 229] on p "· Safety-First: Class 1 certified with emergency stop, child lock, and Dust Cov…" at bounding box center [616, 225] width 274 height 7
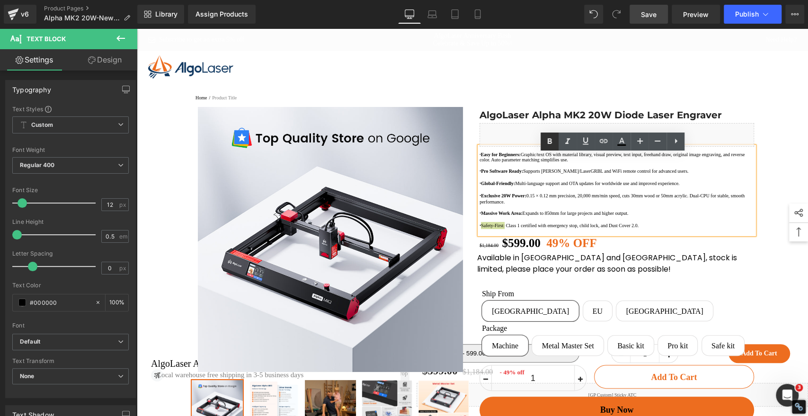
click at [549, 140] on icon at bounding box center [549, 141] width 4 height 6
click at [556, 210] on p at bounding box center [616, 206] width 274 height 5
click at [651, 11] on span "Save" at bounding box center [649, 14] width 16 height 10
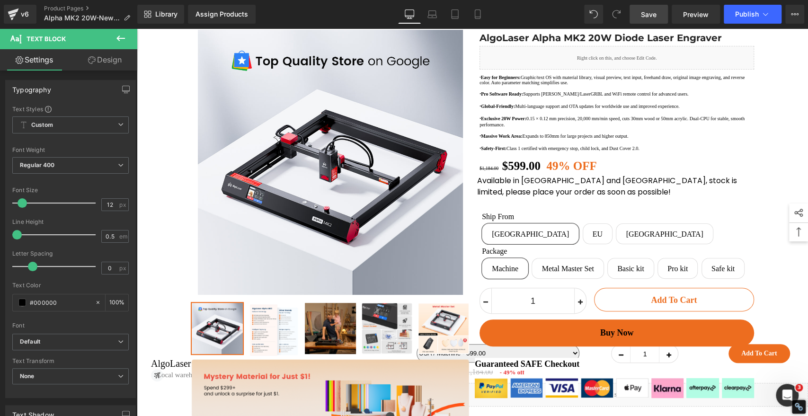
scroll to position [53, 0]
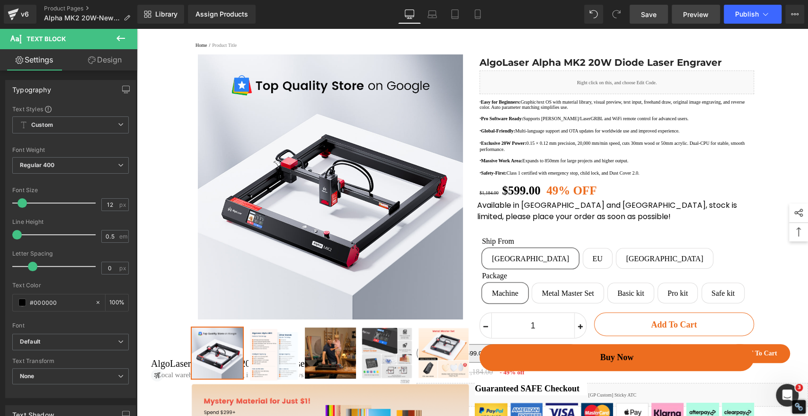
click at [696, 13] on span "Preview" at bounding box center [696, 14] width 26 height 10
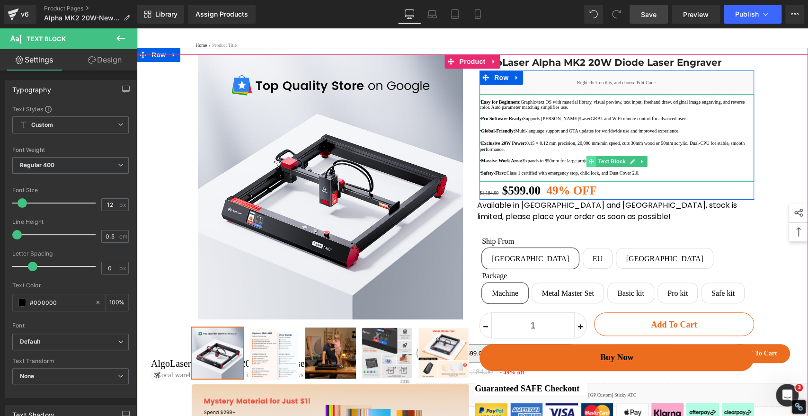
click at [588, 164] on icon at bounding box center [590, 161] width 5 height 6
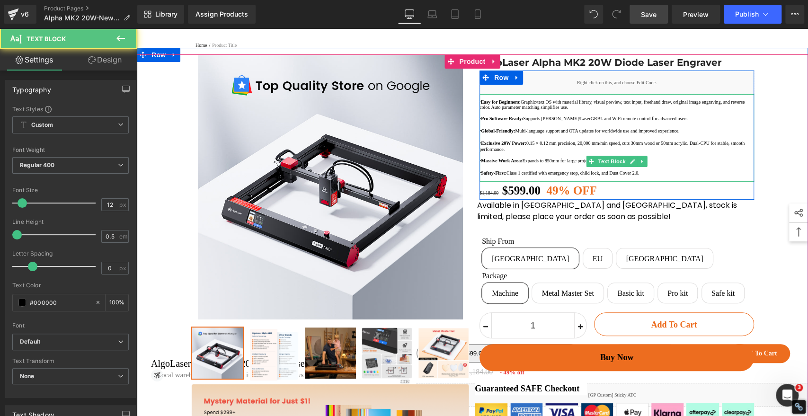
click at [523, 121] on strong "Pro Software Ready:" at bounding box center [502, 118] width 42 height 5
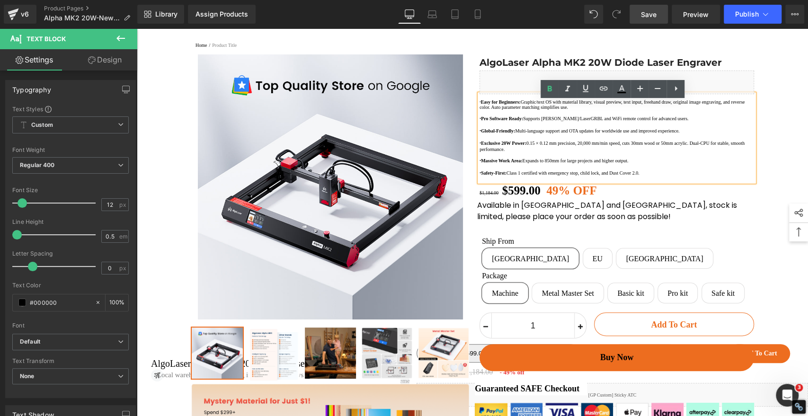
scroll to position [0, 0]
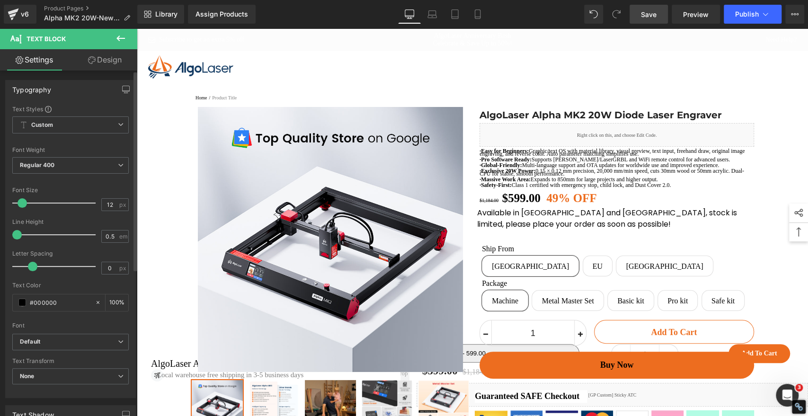
drag, startPoint x: 19, startPoint y: 234, endPoint x: 4, endPoint y: 234, distance: 15.1
click at [4, 234] on div "Typography Text Styles Custom Custom Setup Global Style Custom Setup Global Sty…" at bounding box center [70, 235] width 141 height 325
